Goal: Task Accomplishment & Management: Manage account settings

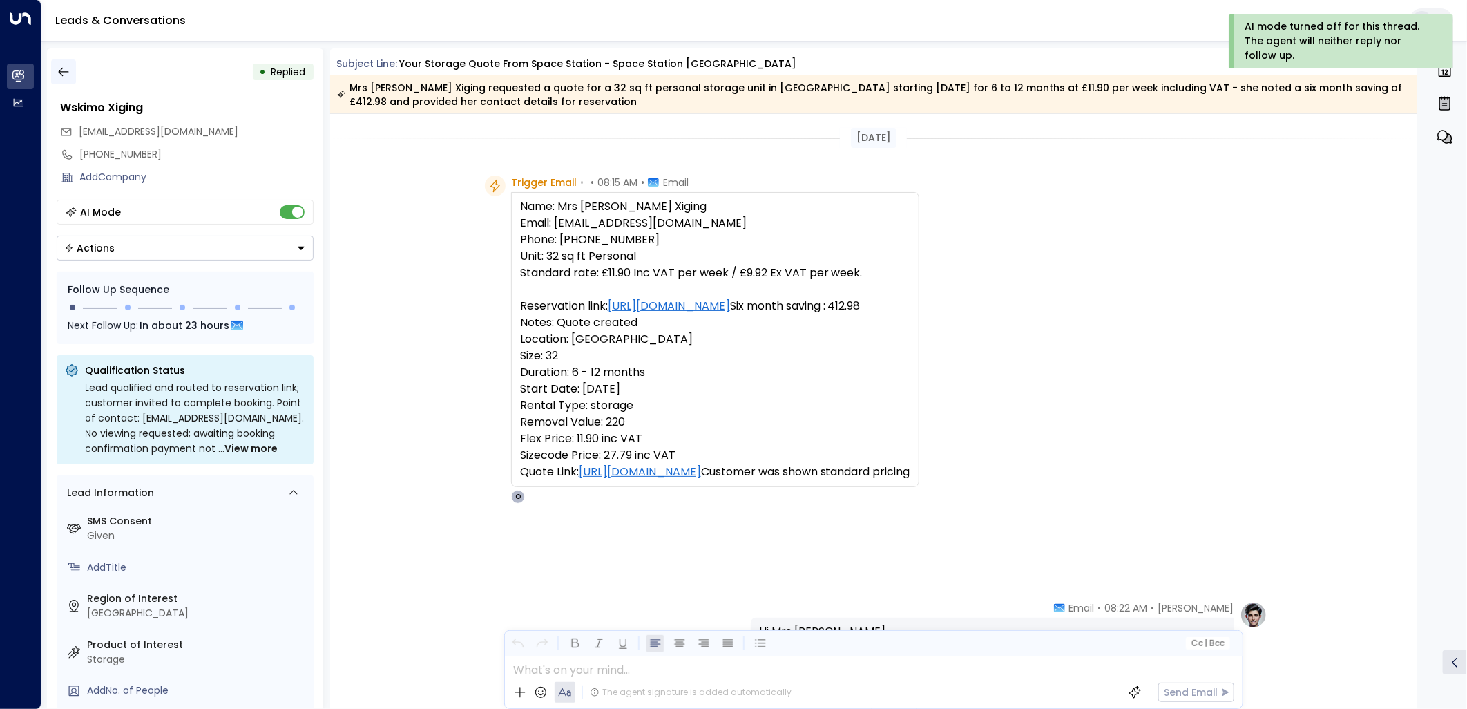
scroll to position [535, 0]
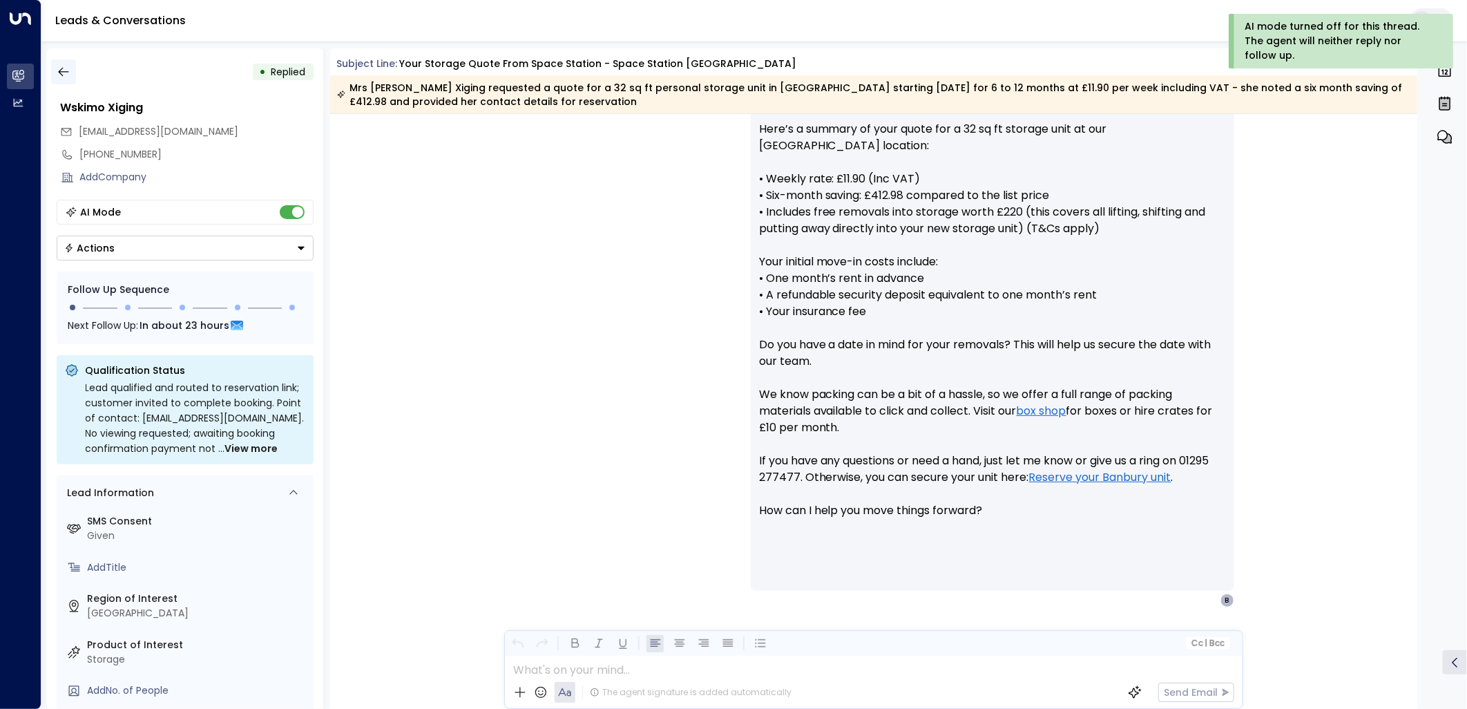
click at [57, 70] on icon "button" at bounding box center [64, 72] width 14 height 14
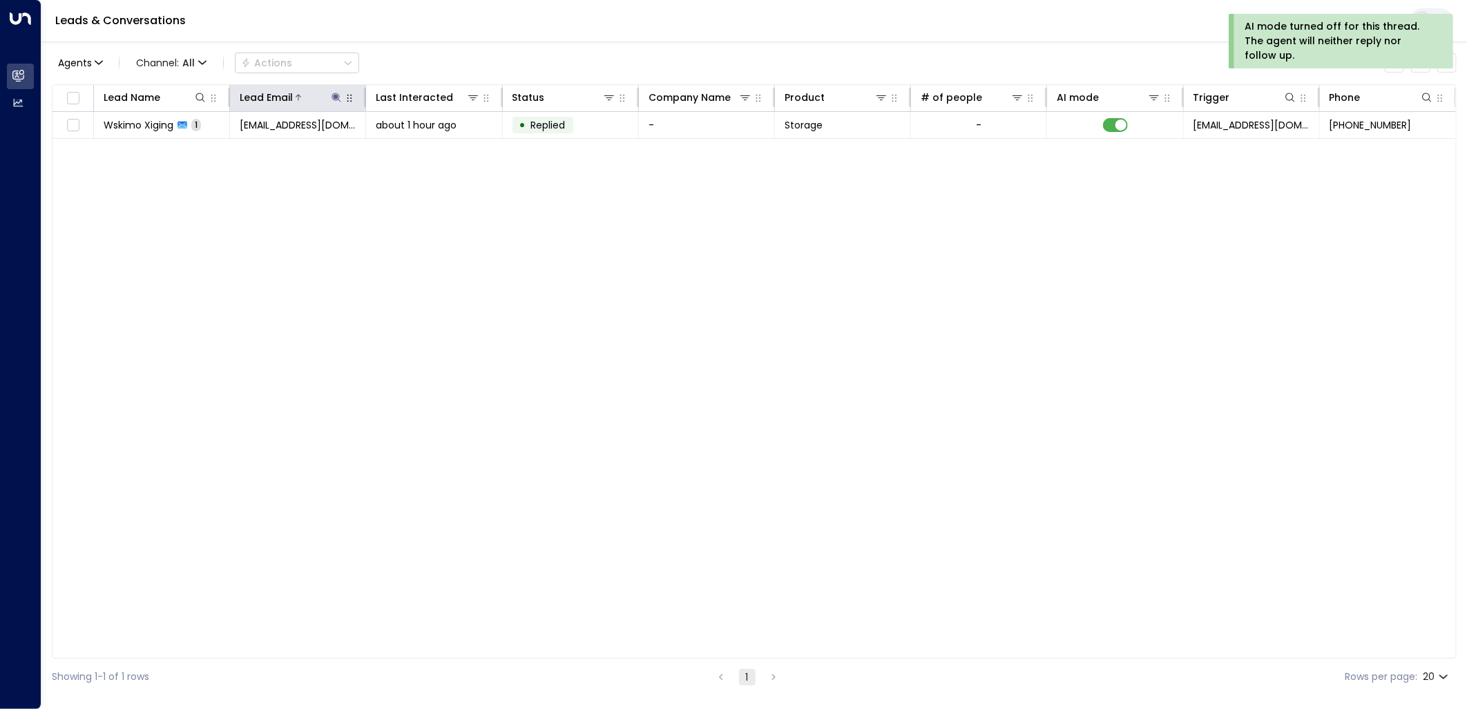
click at [338, 100] on icon at bounding box center [336, 97] width 11 height 11
drag, startPoint x: 430, startPoint y: 143, endPoint x: 374, endPoint y: 148, distance: 56.1
click at [429, 145] on button "button" at bounding box center [423, 148] width 18 height 18
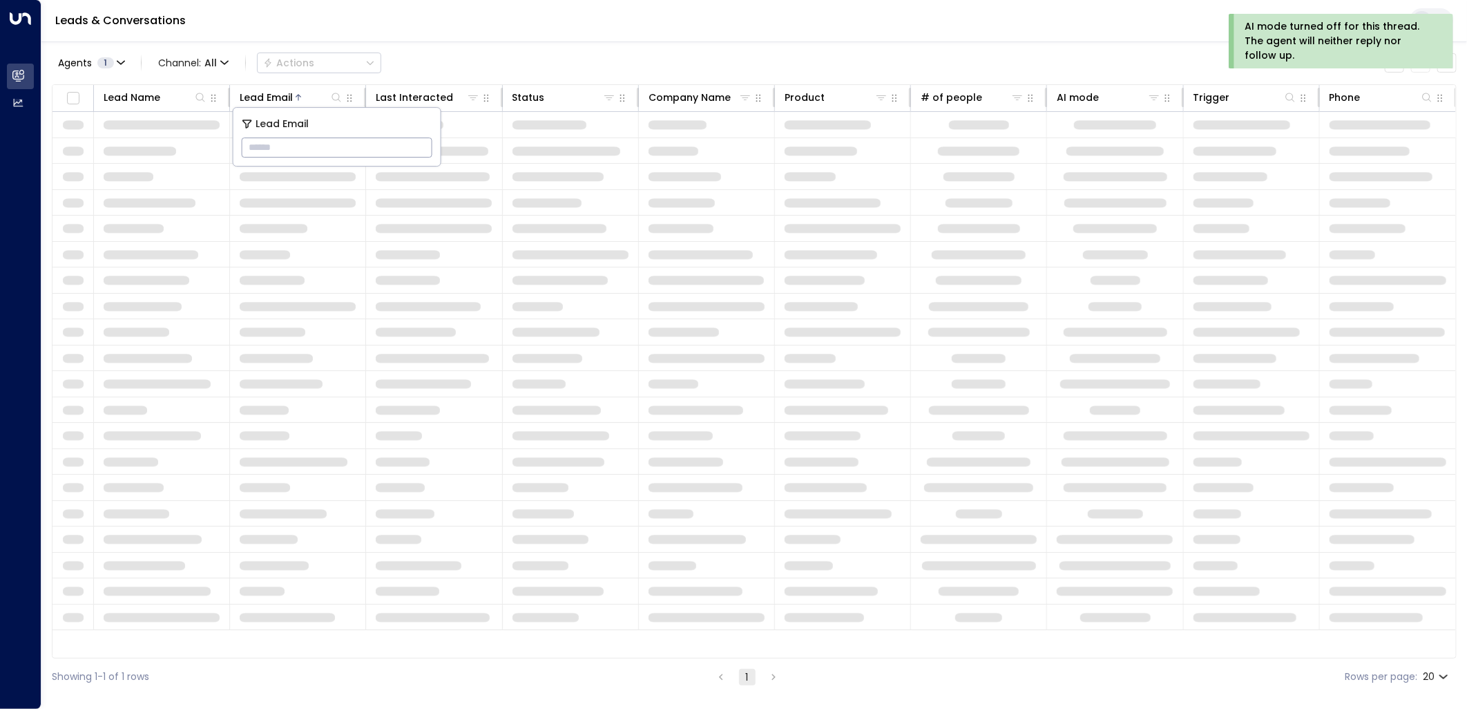
type input "**********"
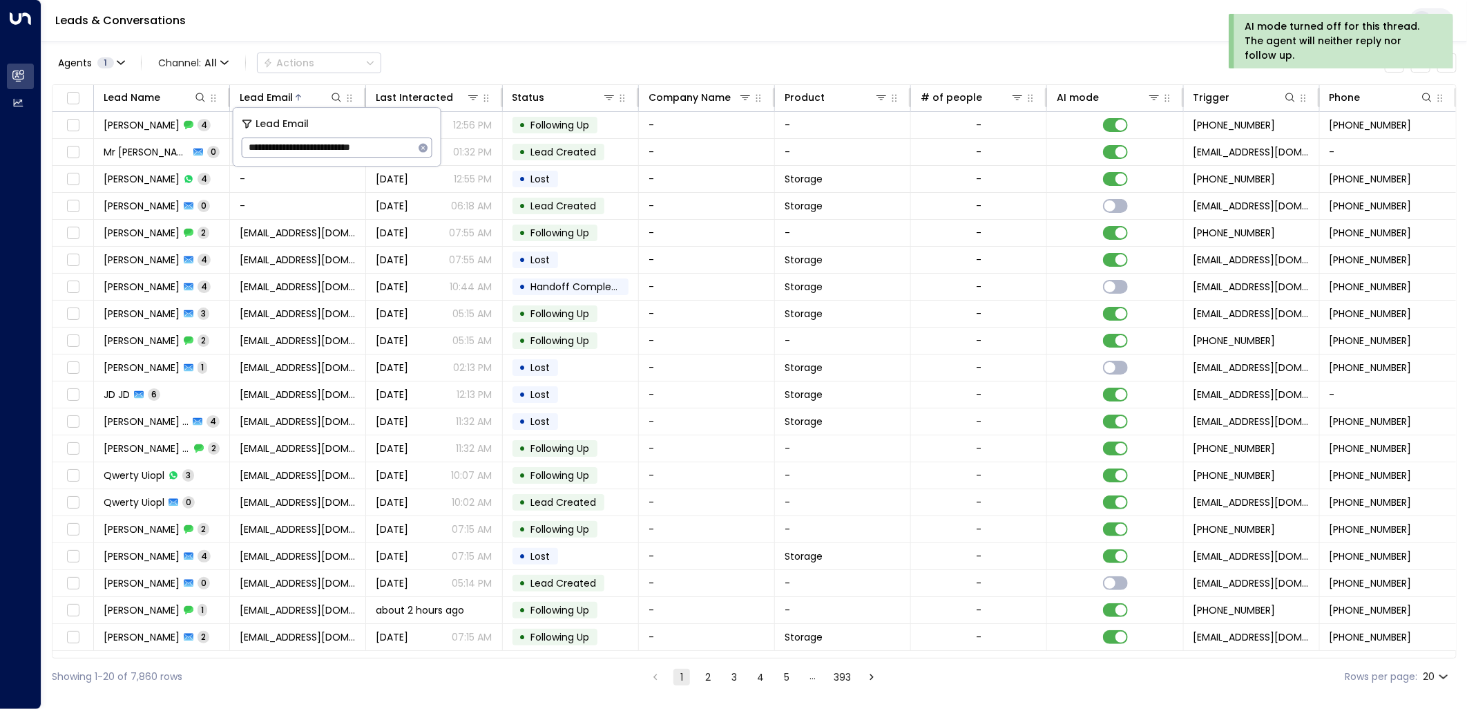
click at [530, 39] on div "Leads & Conversations" at bounding box center [753, 21] width 1425 height 42
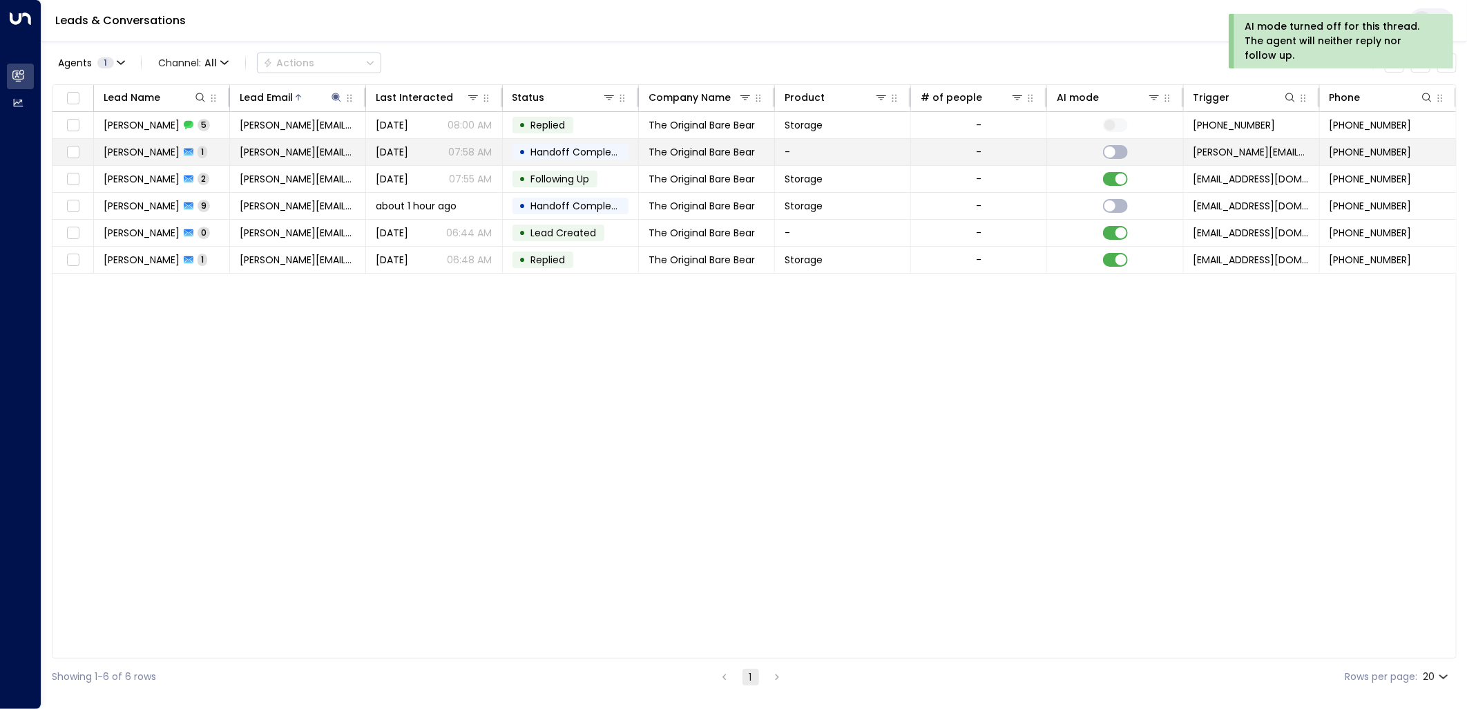
click at [1113, 164] on td at bounding box center [1115, 152] width 136 height 26
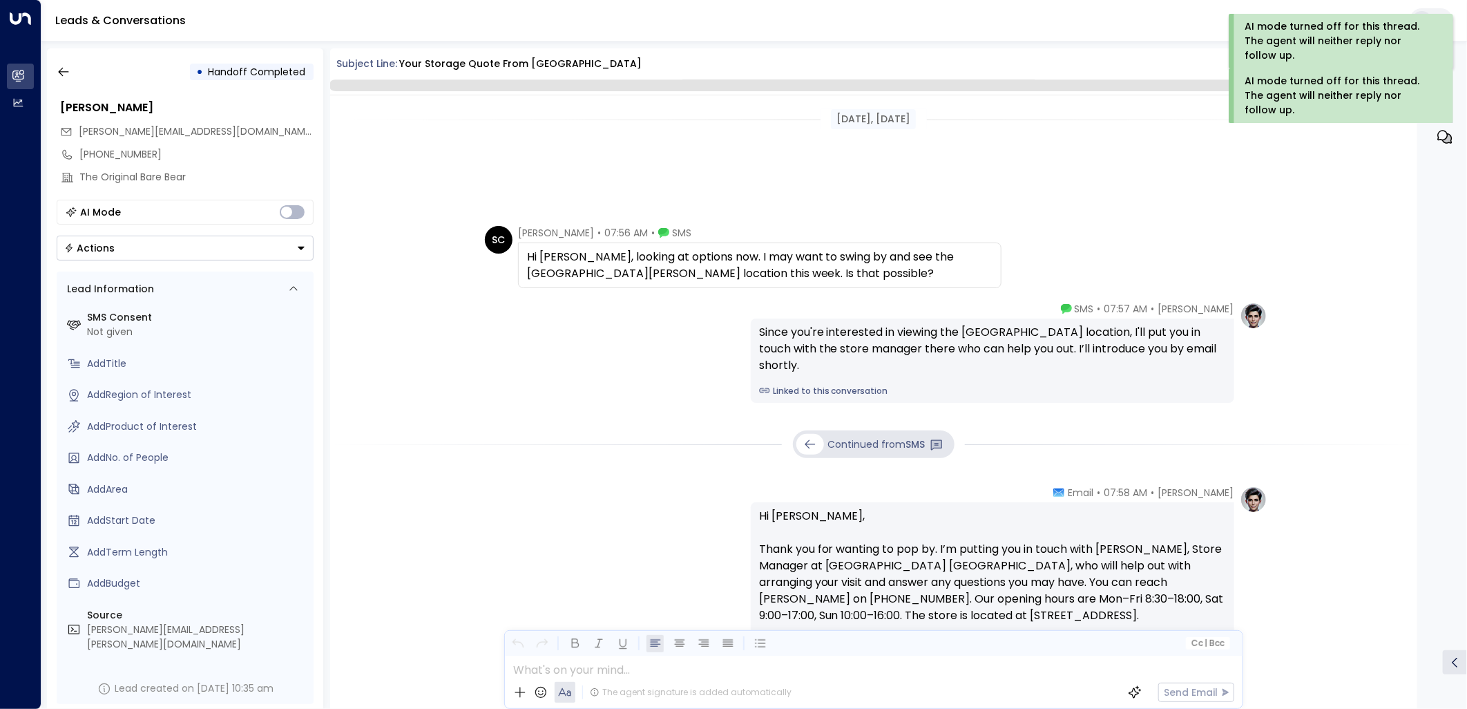
scroll to position [291, 0]
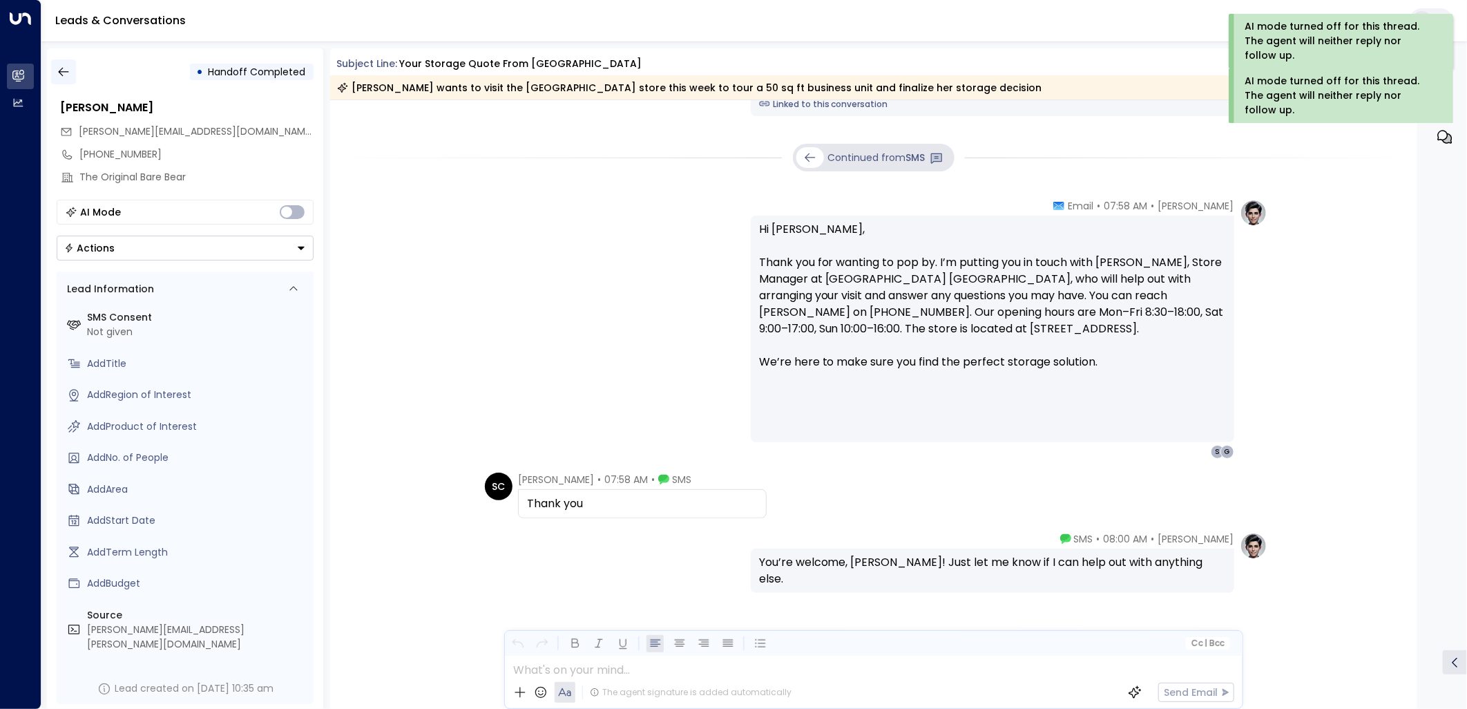
click at [69, 70] on icon "button" at bounding box center [64, 72] width 14 height 14
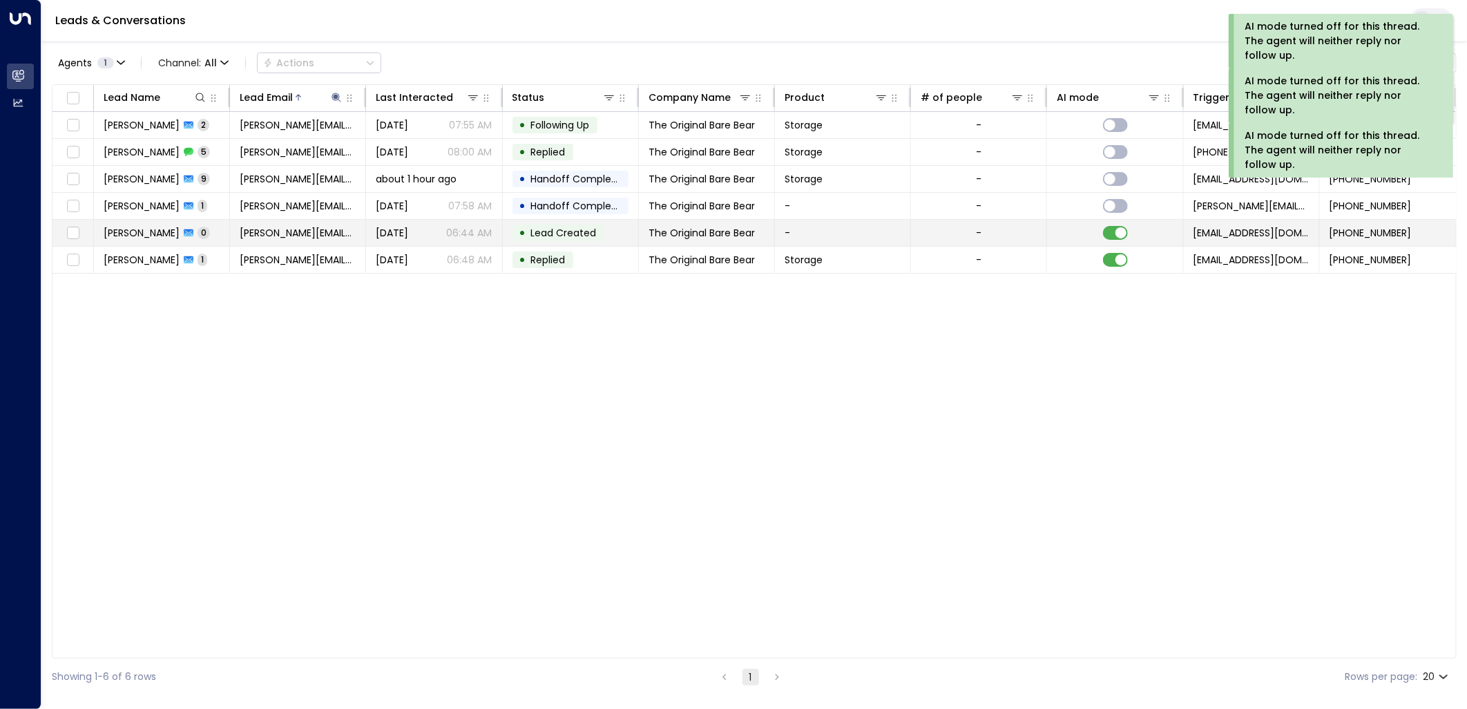
click at [1120, 240] on td at bounding box center [1115, 233] width 136 height 26
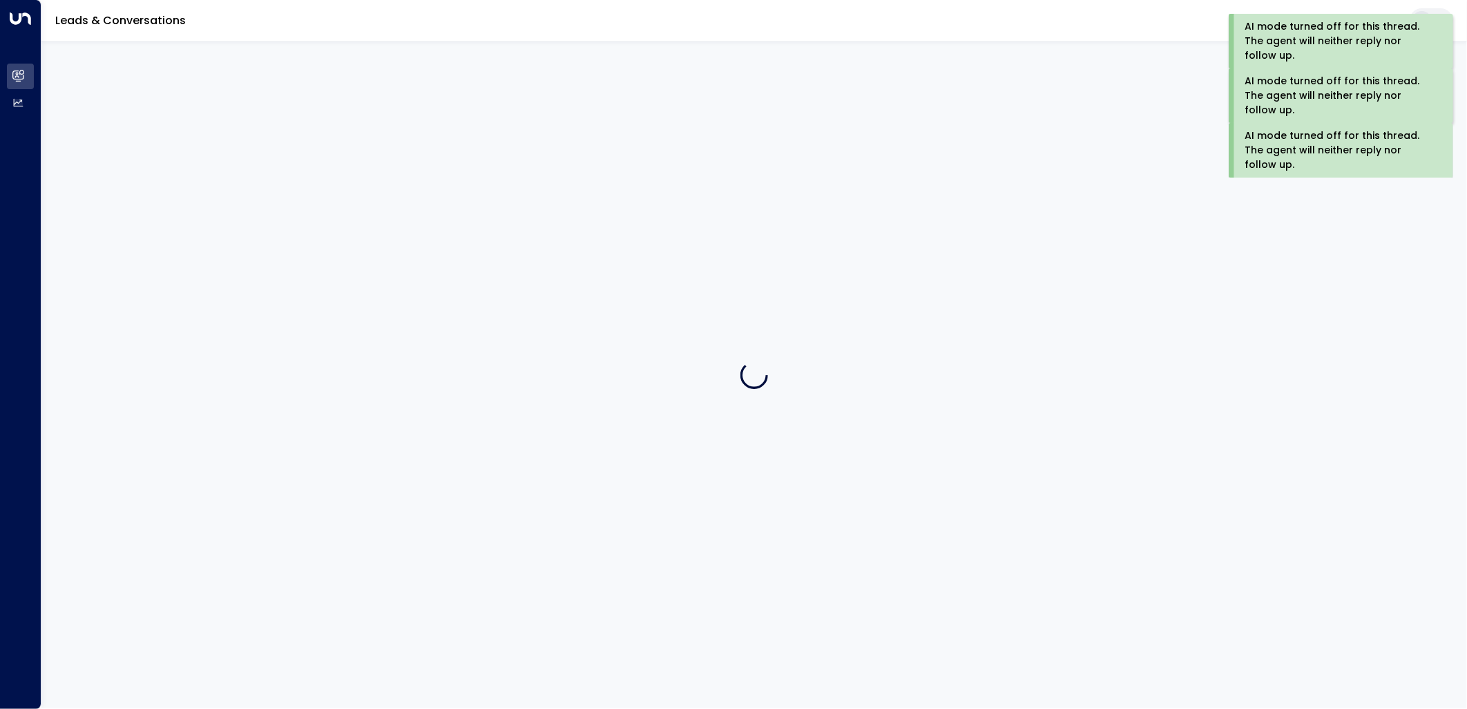
click at [1120, 257] on div at bounding box center [753, 374] width 1425 height 666
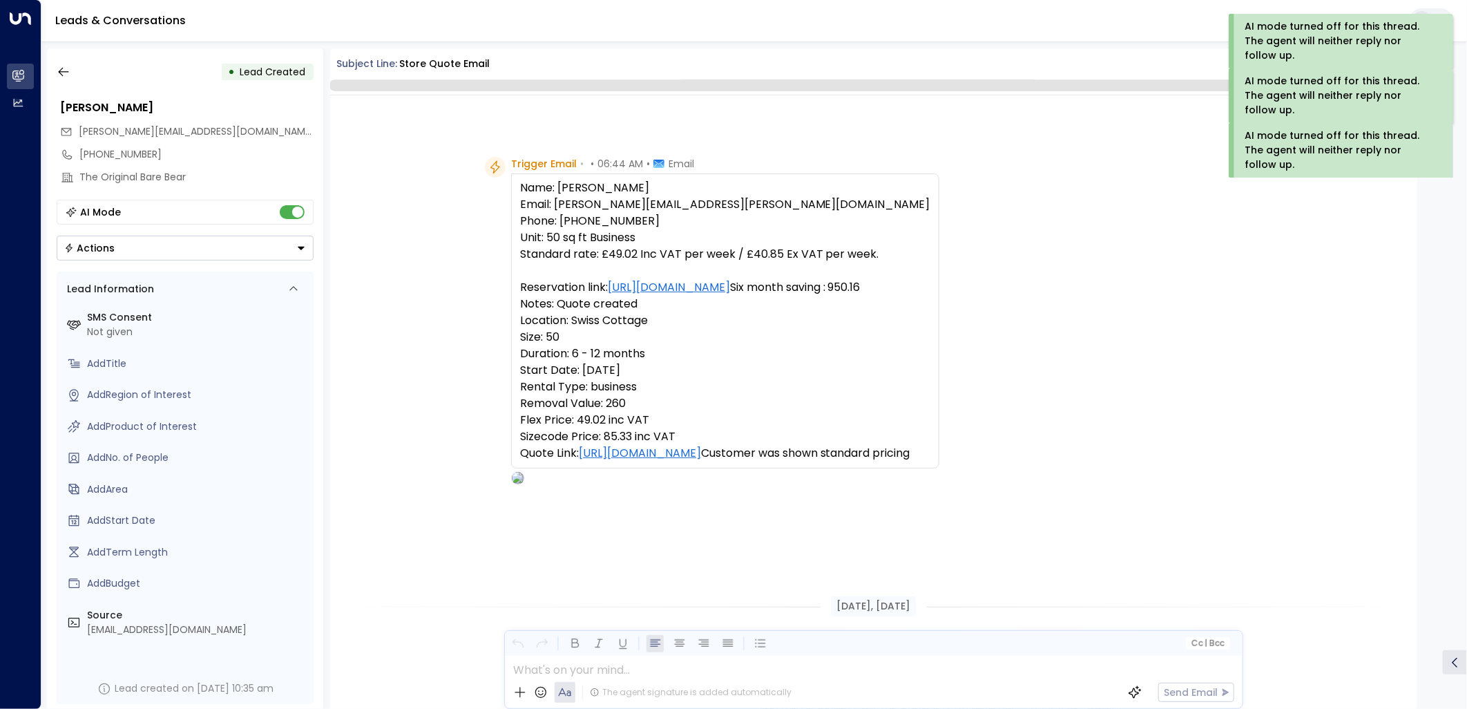
scroll to position [514, 0]
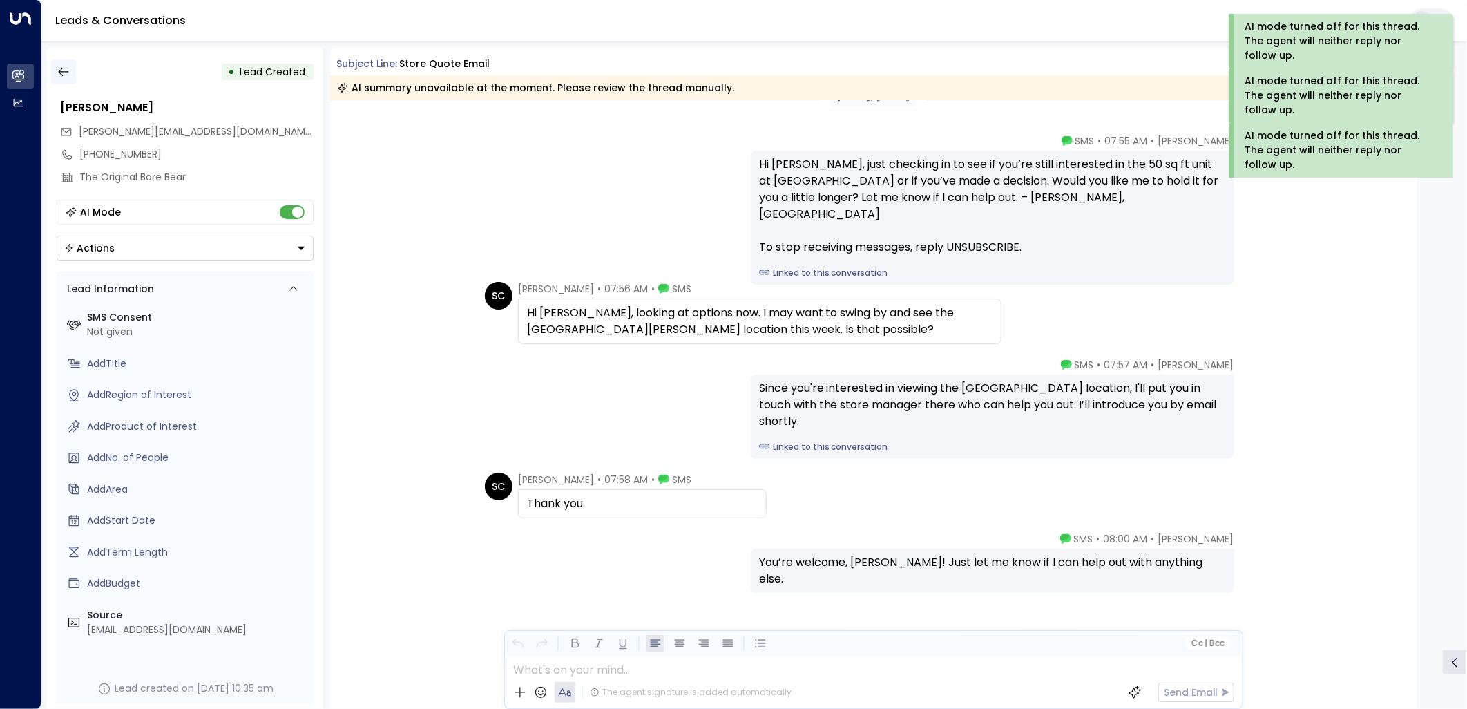
click at [63, 59] on div "• Lead Created [PERSON_NAME] [PERSON_NAME][EMAIL_ADDRESS][DOMAIN_NAME] [PHONE_N…" at bounding box center [185, 378] width 276 height 660
click at [65, 68] on icon "button" at bounding box center [64, 72] width 14 height 14
